Goal: Task Accomplishment & Management: Manage account settings

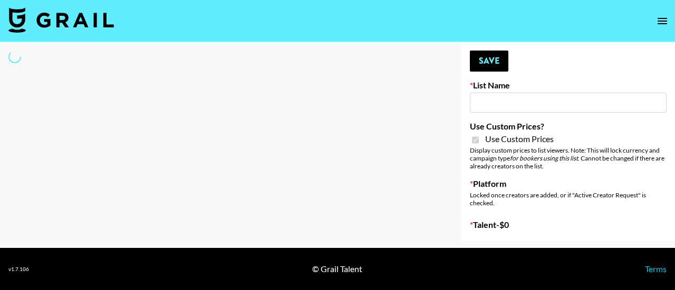
type input "HaruHaru Wonder 15/10"
checkbox input "true"
select select "Brand"
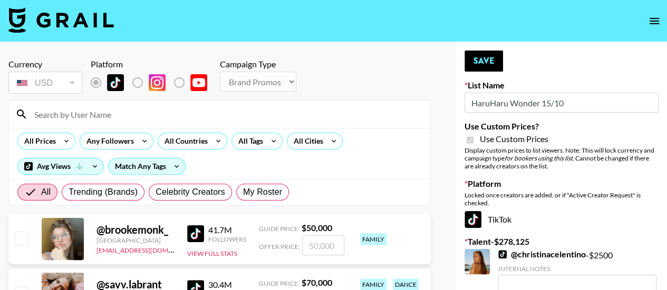
click at [93, 113] on input at bounding box center [226, 114] width 396 height 17
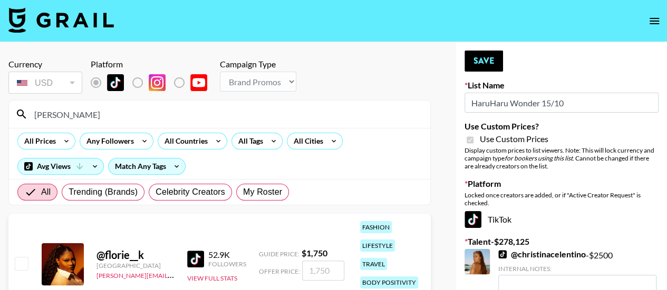
type input "florie"
click at [23, 265] on input "checkbox" at bounding box center [21, 263] width 13 height 13
checkbox input "true"
type input "1750"
click at [23, 265] on input "checkbox" at bounding box center [21, 263] width 13 height 13
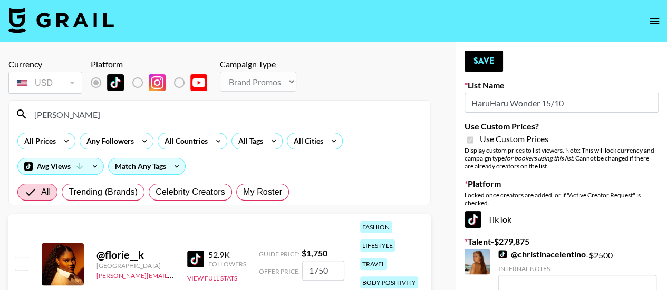
checkbox input "false"
click at [482, 62] on button "Save" at bounding box center [483, 61] width 38 height 21
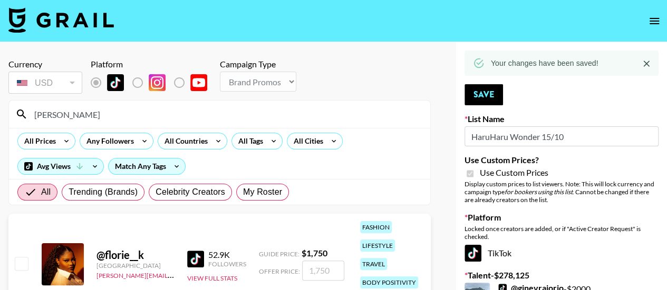
click at [109, 118] on input "florie" at bounding box center [226, 114] width 396 height 17
type input "f"
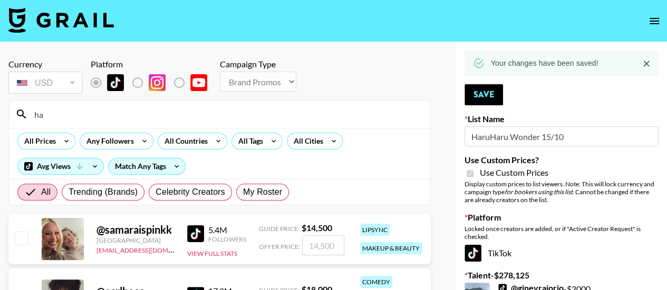
type input "h"
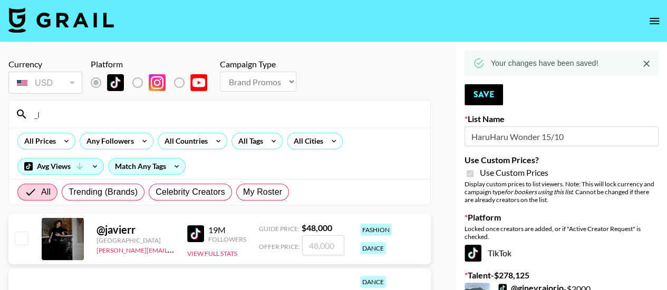
type input "_lav"
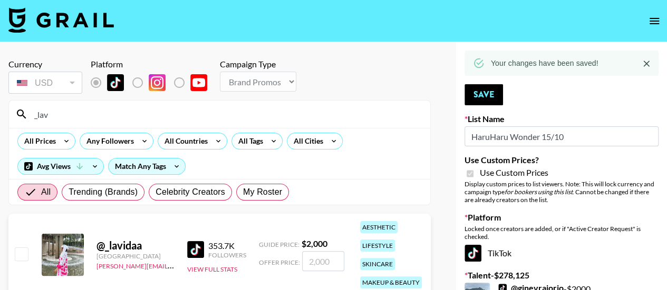
click at [23, 254] on input "checkbox" at bounding box center [21, 254] width 13 height 13
checkbox input "true"
type input "2000"
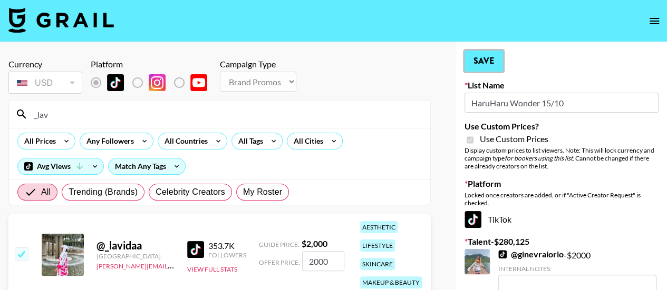
click at [476, 61] on button "Save" at bounding box center [483, 61] width 38 height 21
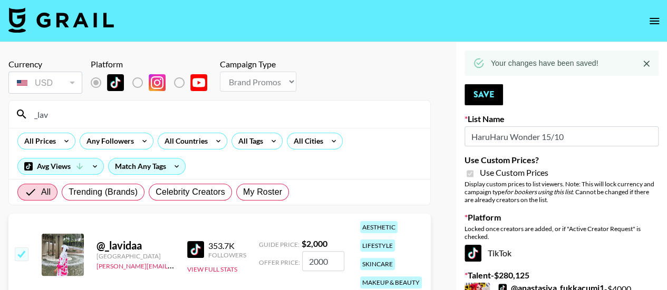
click at [236, 116] on input "_lav" at bounding box center [226, 114] width 396 height 17
type input "_"
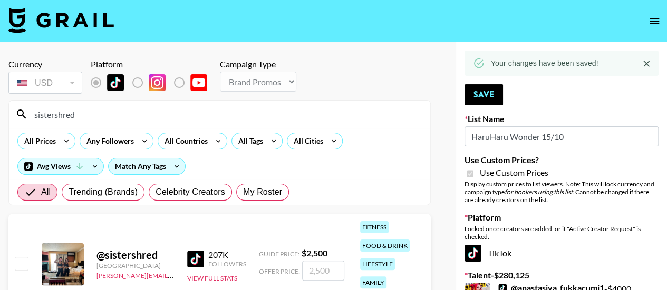
type input "sistershred"
click at [15, 264] on input "checkbox" at bounding box center [21, 263] width 13 height 13
checkbox input "true"
type input "2500"
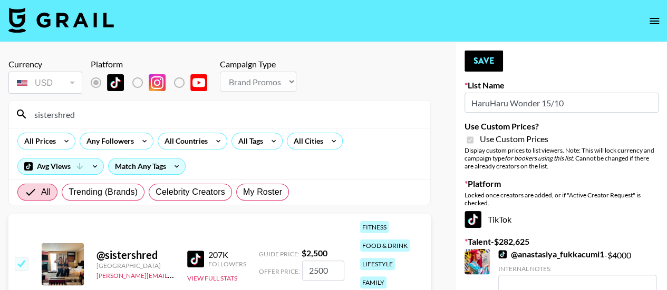
click at [15, 264] on input "checkbox" at bounding box center [21, 263] width 13 height 13
checkbox input "false"
click at [486, 56] on button "Save" at bounding box center [483, 61] width 38 height 21
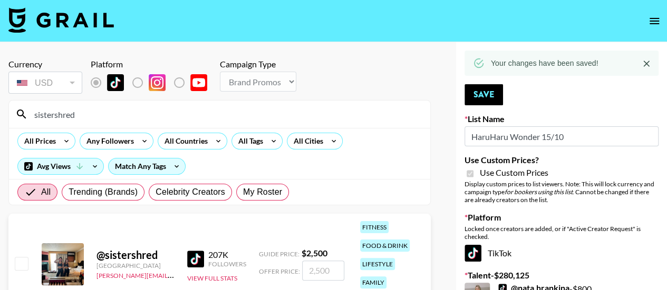
click at [104, 112] on input "sistershred" at bounding box center [226, 114] width 396 height 17
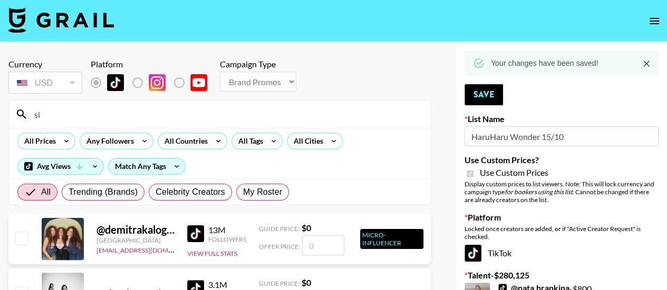
type input "s"
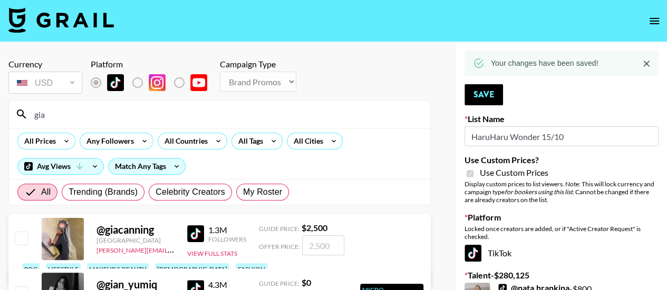
type input "gia"
click at [20, 245] on input "checkbox" at bounding box center [21, 238] width 13 height 13
checkbox input "true"
type input "2500"
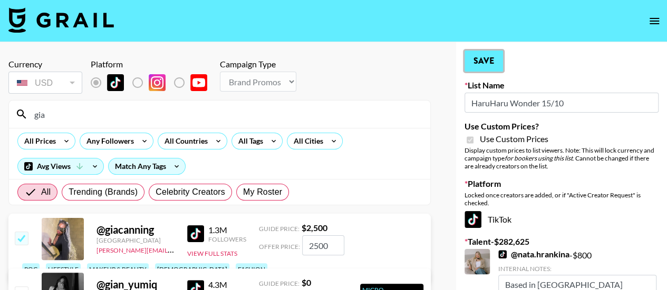
click at [485, 59] on button "Save" at bounding box center [483, 61] width 38 height 21
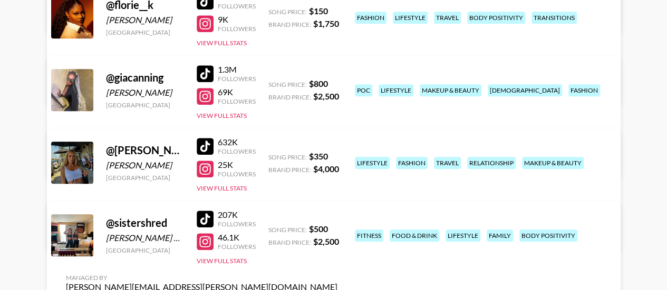
scroll to position [260, 0]
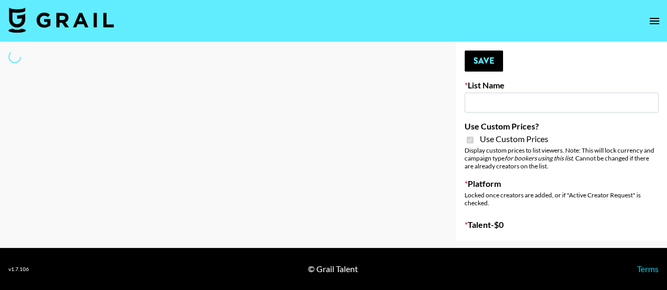
type input "Walmart Fashion"
checkbox input "true"
select select "Brand"
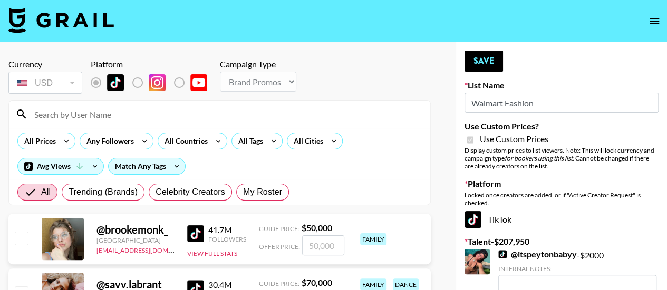
click at [130, 119] on input at bounding box center [226, 114] width 396 height 17
type input "_lav"
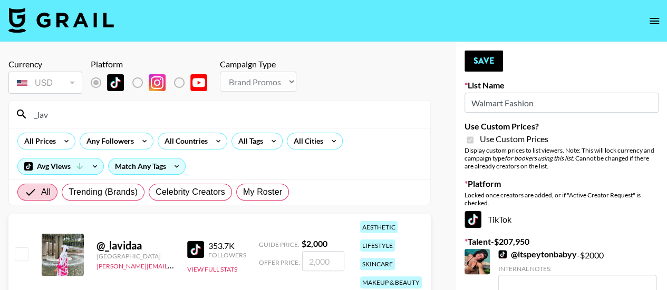
click at [21, 249] on input "checkbox" at bounding box center [21, 254] width 13 height 13
checkbox input "true"
type input "2000"
click at [487, 59] on button "Save" at bounding box center [483, 61] width 38 height 21
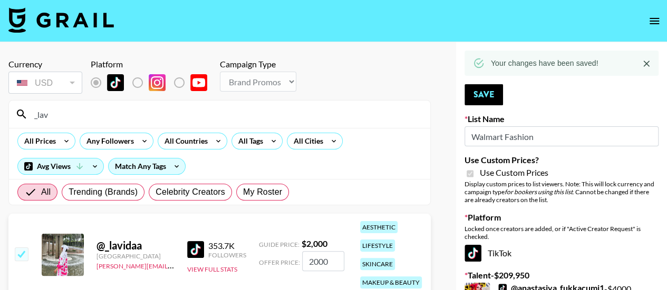
click at [83, 115] on input "_lav" at bounding box center [226, 114] width 396 height 17
type input "_"
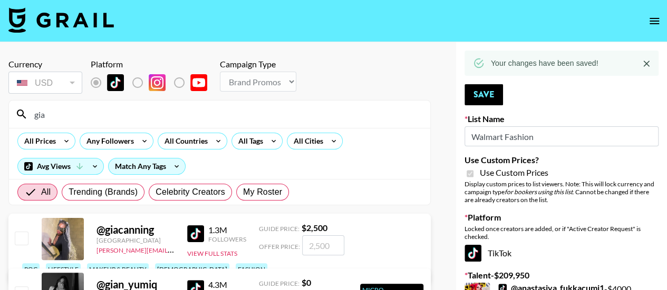
type input "gia"
click at [15, 245] on input "checkbox" at bounding box center [21, 238] width 13 height 13
checkbox input "true"
type input "2500"
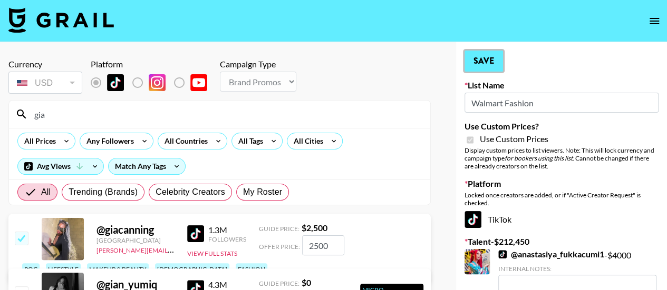
click at [495, 59] on button "Save" at bounding box center [483, 61] width 38 height 21
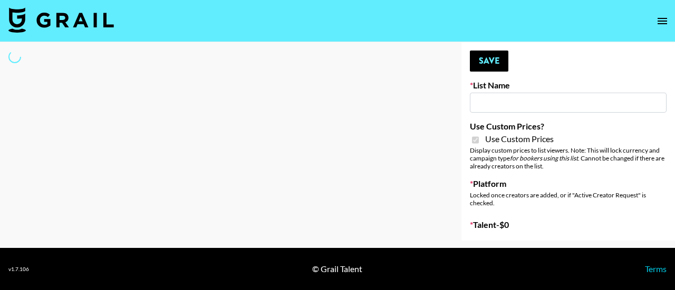
type input "Hot Chocolate Brand - US"
checkbox input "true"
select select "Brand"
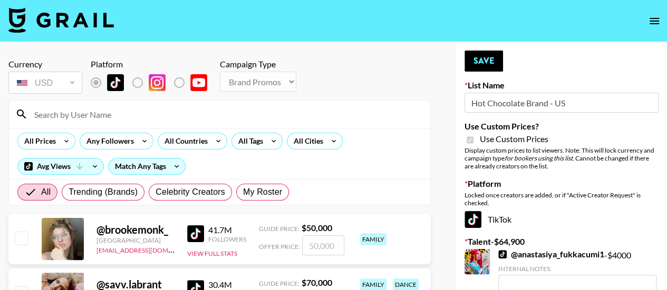
click at [128, 118] on input at bounding box center [226, 114] width 396 height 17
type input "giacanning"
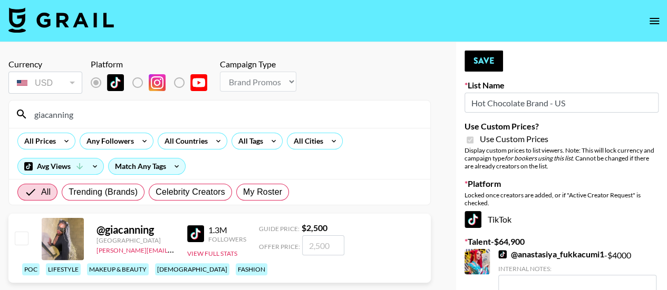
click at [21, 245] on input "checkbox" at bounding box center [21, 238] width 13 height 13
checkbox input "true"
type input "2500"
click at [488, 64] on button "Save" at bounding box center [483, 61] width 38 height 21
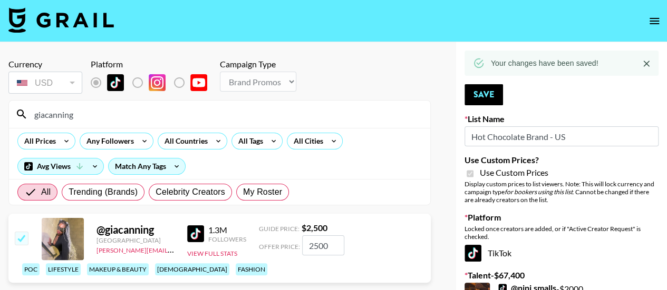
click at [91, 115] on input "giacanning" at bounding box center [226, 114] width 396 height 17
type input "g"
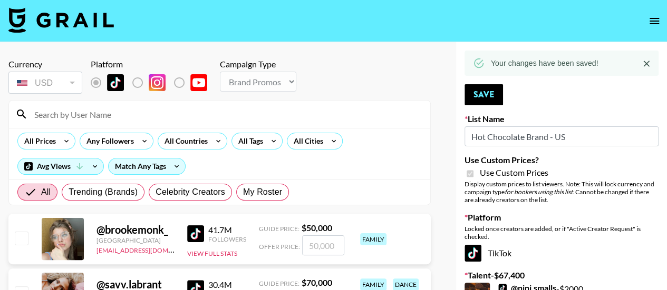
click at [87, 109] on input at bounding box center [226, 114] width 396 height 17
type input "_lav"
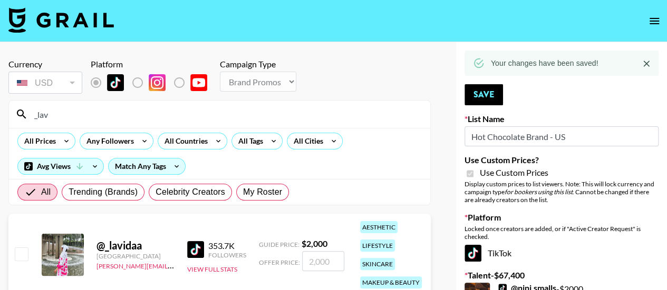
click at [21, 251] on input "checkbox" at bounding box center [21, 254] width 13 height 13
checkbox input "true"
type input "2000"
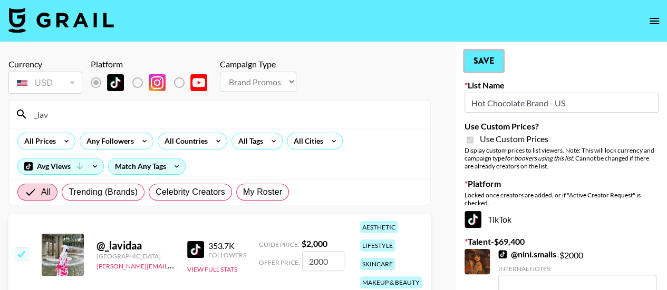
click at [488, 66] on button "Save" at bounding box center [483, 61] width 38 height 21
